Goal: Task Accomplishment & Management: Use online tool/utility

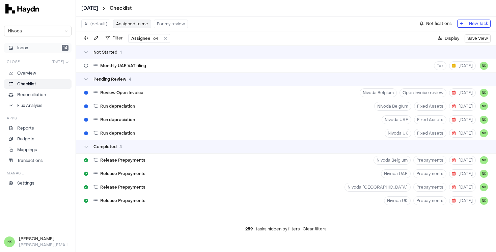
click at [36, 49] on button "Inbox 14" at bounding box center [37, 47] width 67 height 9
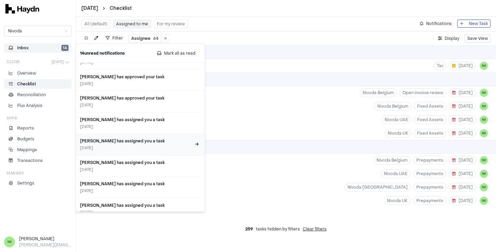
scroll to position [151, 0]
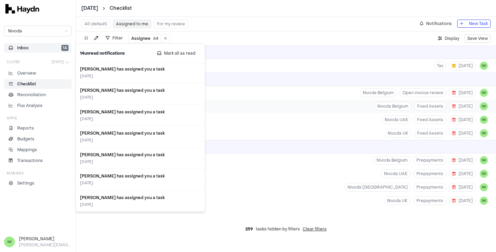
click at [268, 111] on div "Run depreciation Nivoda Belgium Fixed Assets 5 Aug NK" at bounding box center [286, 106] width 420 height 13
